Goal: Task Accomplishment & Management: Manage account settings

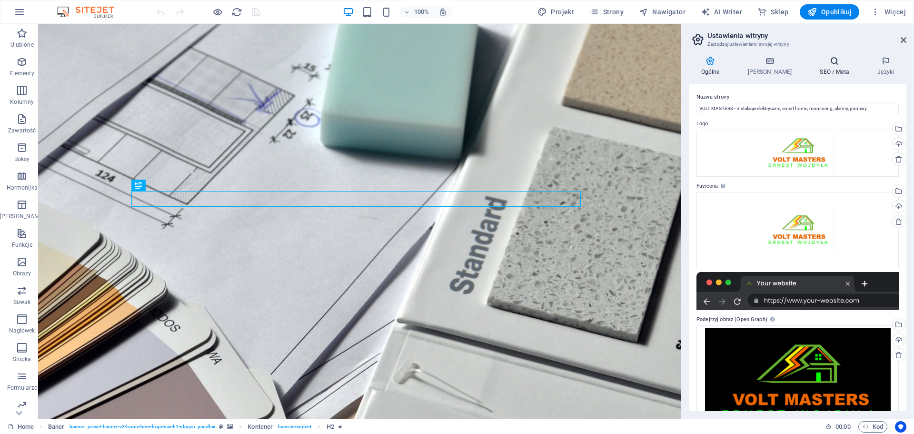
click at [0, 0] on icon at bounding box center [0, 0] width 0 height 0
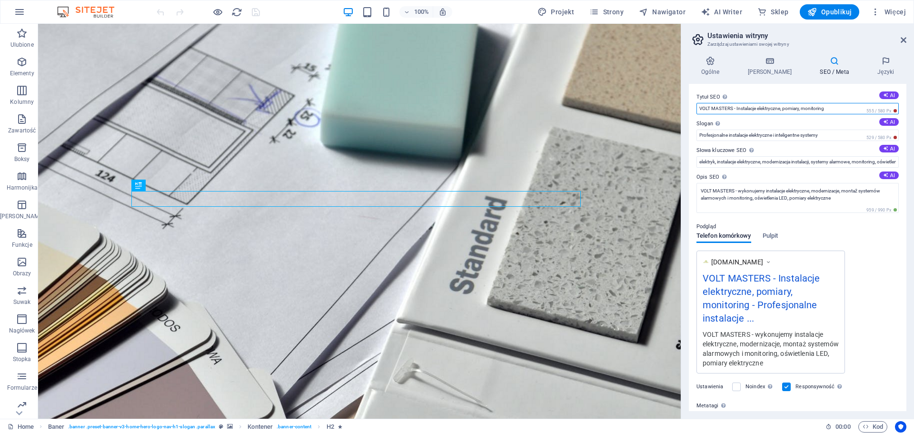
drag, startPoint x: 830, startPoint y: 108, endPoint x: 803, endPoint y: 106, distance: 26.2
click at [803, 106] on input "VOLT MASTERS - Instalacje elektryczne, pomiary, monitoring" at bounding box center [797, 108] width 202 height 11
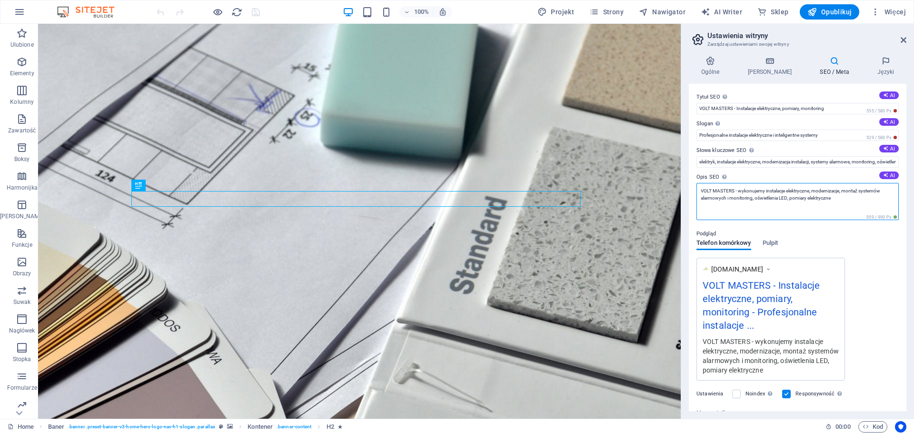
drag, startPoint x: 701, startPoint y: 190, endPoint x: 727, endPoint y: 193, distance: 26.3
click at [727, 193] on textarea "VOLT MASTERS - wykonujemy instalacje elektryczne, modernizacje, montaż systemów…" at bounding box center [797, 201] width 202 height 37
click at [847, 202] on textarea "VOLT MASTERS - wykonujemy instalacje elektryczne, modernizacje, montaż systemów…" at bounding box center [797, 201] width 202 height 37
drag, startPoint x: 839, startPoint y: 198, endPoint x: 810, endPoint y: 200, distance: 29.1
click at [810, 200] on textarea "VOLT MASTERS - wykonujemy instalacje elektryczne, modernizacje, montaż systemów…" at bounding box center [797, 201] width 202 height 37
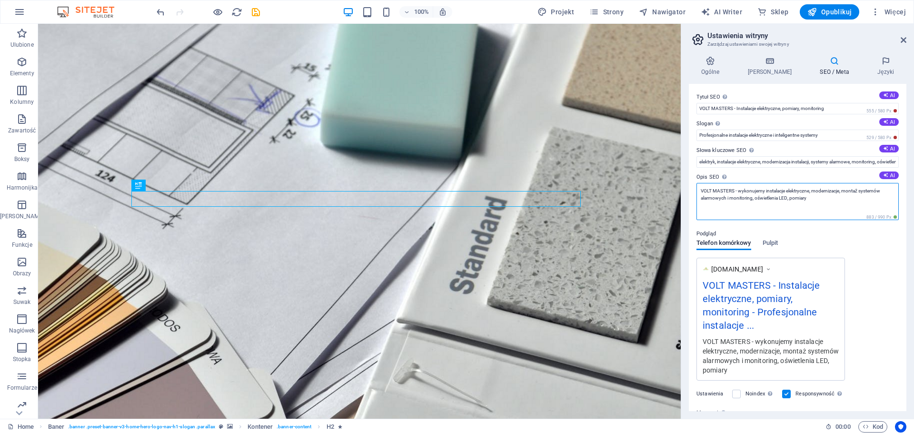
click at [790, 198] on textarea "VOLT MASTERS - wykonujemy instalacje elektryczne, modernizacje, montaż systemów…" at bounding box center [797, 201] width 202 height 37
click at [849, 199] on textarea "VOLT MASTERS - wykonujemy instalacje elektryczne, modernizacje, montaż systemów…" at bounding box center [797, 201] width 202 height 37
drag, startPoint x: 814, startPoint y: 188, endPoint x: 841, endPoint y: 185, distance: 26.9
click at [841, 185] on textarea "VOLT MASTERS - wykonujemy instalacje elektryczne, modernizacje, montaż systemów…" at bounding box center [797, 201] width 202 height 37
click at [725, 198] on textarea "VOLT MASTERS - wykonujemy instalacje elektryczne, montaż systemów alarmowych i …" at bounding box center [797, 201] width 202 height 37
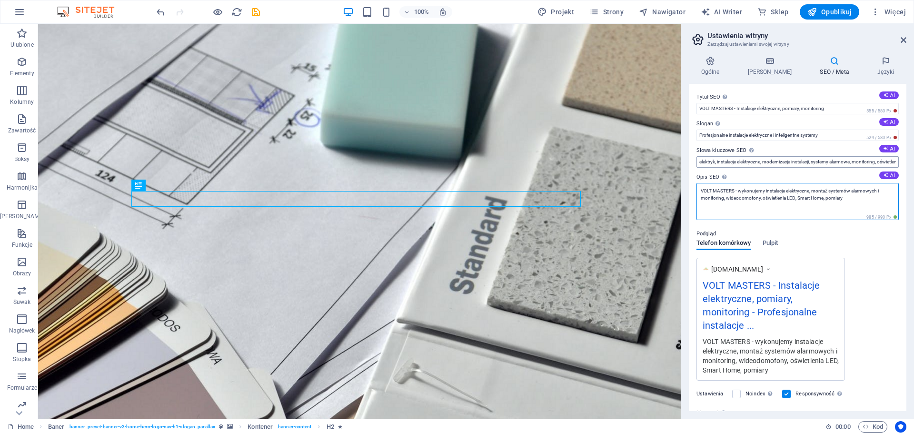
type textarea "VOLT MASTERS - wykonujemy instalacje elektryczne, montaż systemów alarmowych i …"
click at [848, 163] on input "elektryk, instalacje elektryczne, modernizacja instalacji, systemy alarmowe, mo…" at bounding box center [797, 161] width 202 height 11
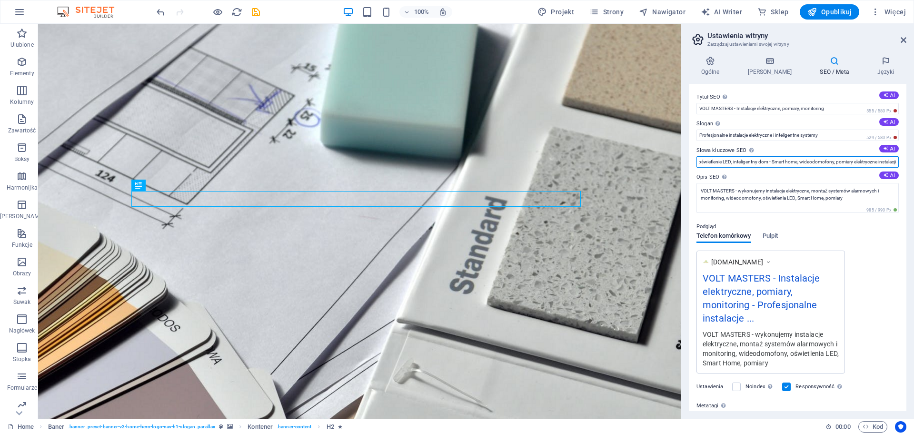
scroll to position [0, 190]
type input "elektryk, instalacje elektryczne, modernizacja instalacji, systemy alarmowe, mo…"
drag, startPoint x: 879, startPoint y: 132, endPoint x: 676, endPoint y: 109, distance: 203.5
paste input "– Profesjonalne usługi elektryczne"
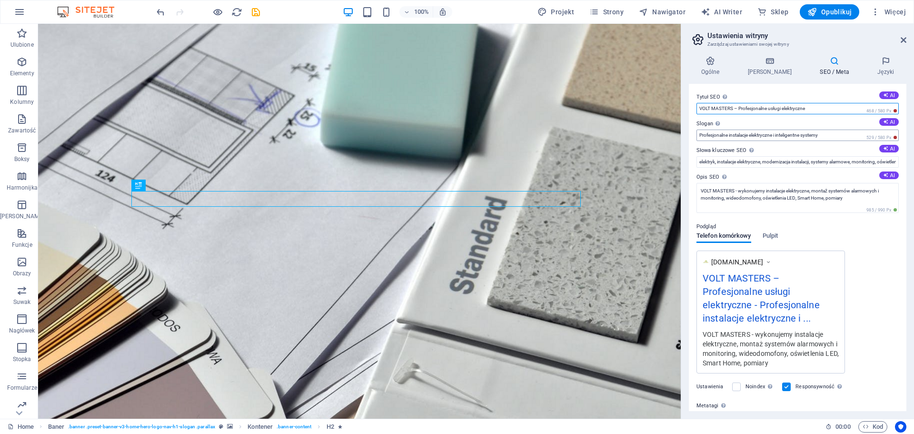
type input "VOLT MASTERS – Profesjonalne usługi elektryczne"
drag, startPoint x: 698, startPoint y: 131, endPoint x: 830, endPoint y: 137, distance: 132.0
click at [830, 137] on input "Profesjonalne instalacje elektryczne i inteligentne systemy" at bounding box center [797, 134] width 202 height 11
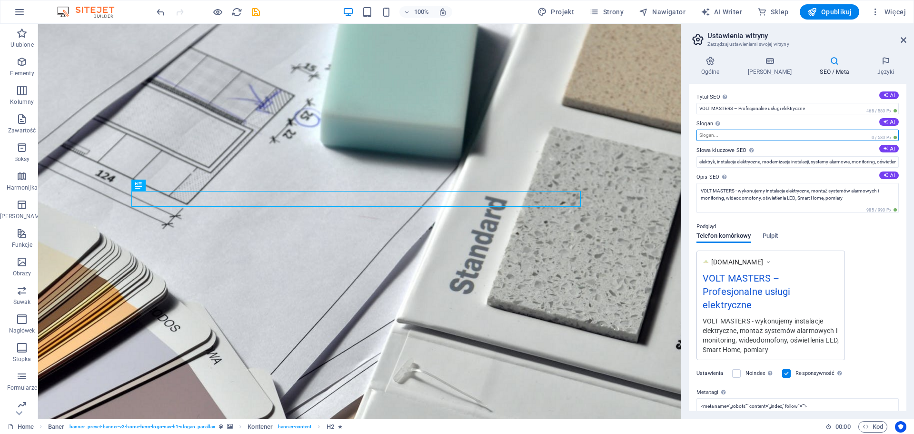
paste input "Instalacje elektryczne, Smart Home, Monitoring"
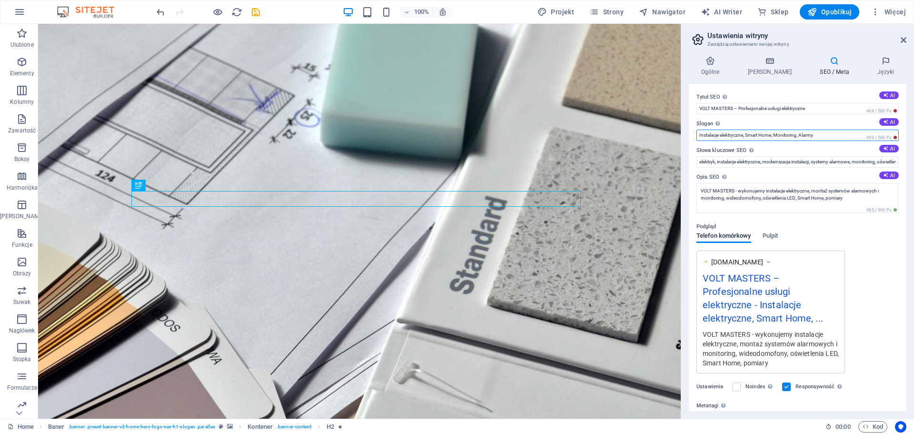
drag, startPoint x: 746, startPoint y: 134, endPoint x: 699, endPoint y: 136, distance: 47.2
click at [699, 136] on input "Instalacje elektryczne, Smart Home, Monitoring, Alarmy" at bounding box center [797, 134] width 202 height 11
click at [701, 134] on input "Smart Home, Monitoring, Alarmy" at bounding box center [797, 134] width 202 height 11
click at [773, 133] on input "Smart Home, Monitoring, Alarmy" at bounding box center [797, 134] width 202 height 11
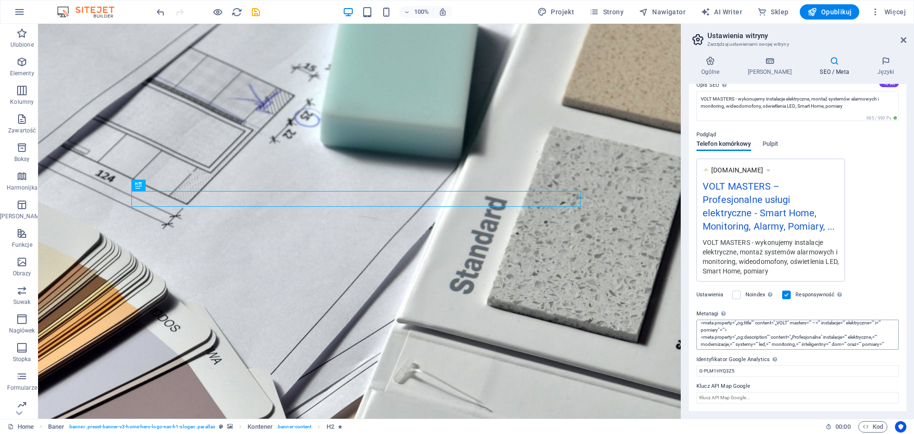
scroll to position [71, 0]
type input "Smart Home, Monitoring, Alarmy, Pomiary, Oświetlenie LED"
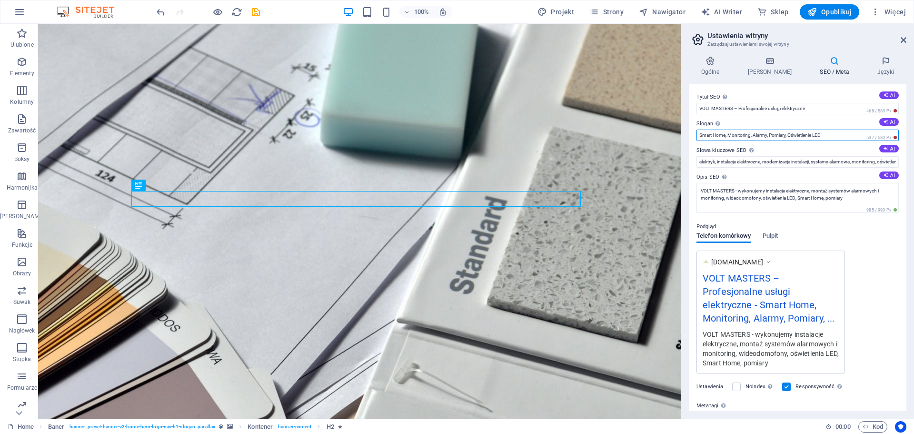
scroll to position [92, 0]
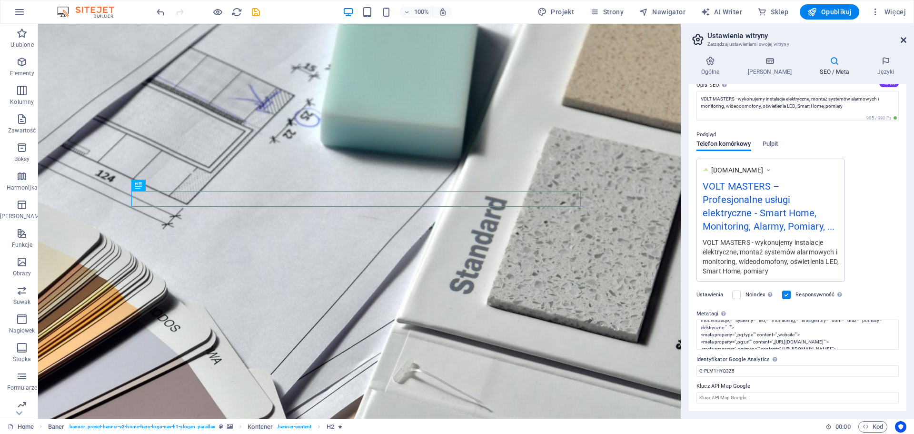
click at [901, 39] on icon at bounding box center [904, 40] width 6 height 8
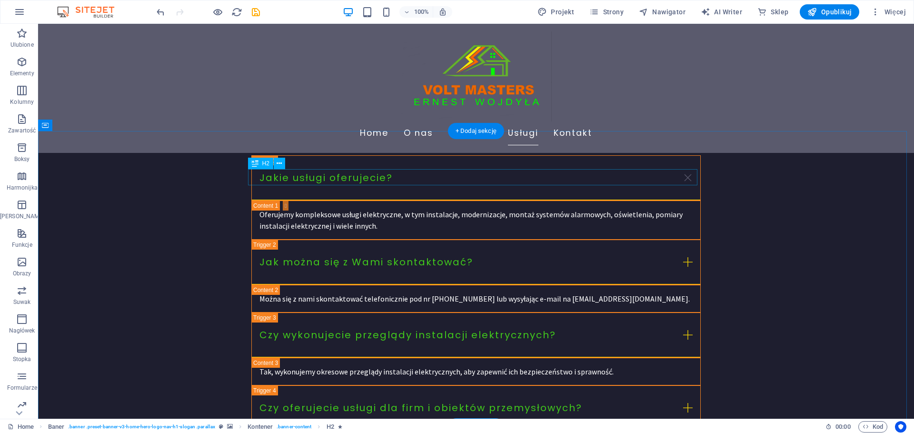
scroll to position [2424, 0]
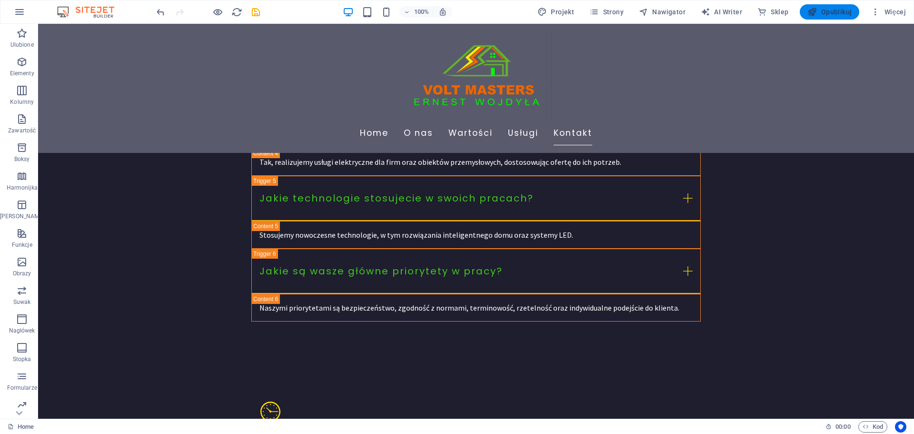
click at [663, 124] on span "Opublikuj" at bounding box center [437, 138] width 449 height 28
